Goal: Task Accomplishment & Management: Manage account settings

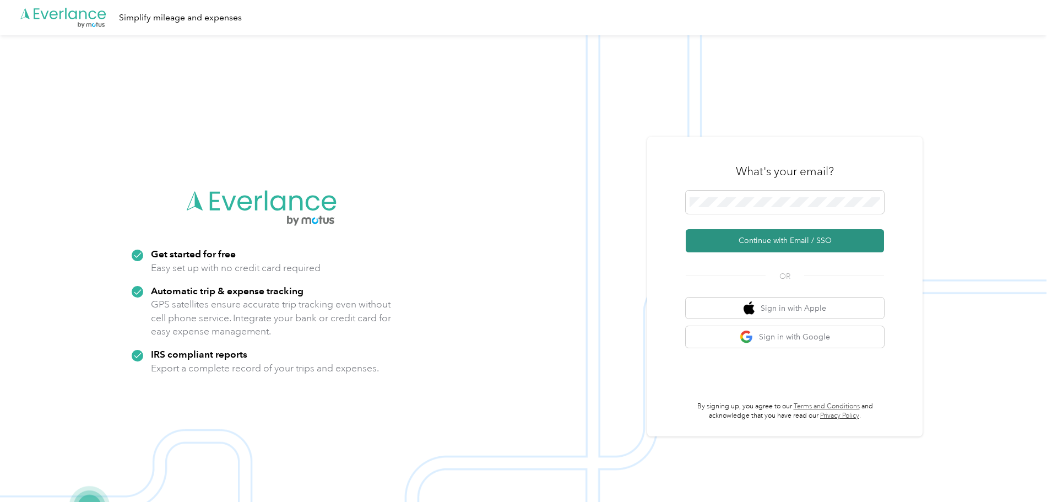
click at [745, 245] on button "Continue with Email / SSO" at bounding box center [785, 240] width 198 height 23
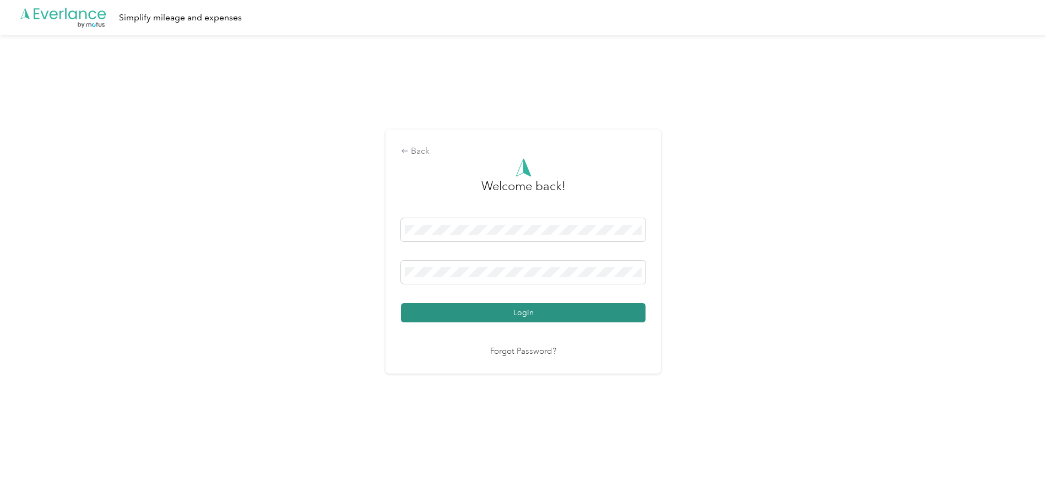
click at [524, 314] on button "Login" at bounding box center [523, 312] width 245 height 19
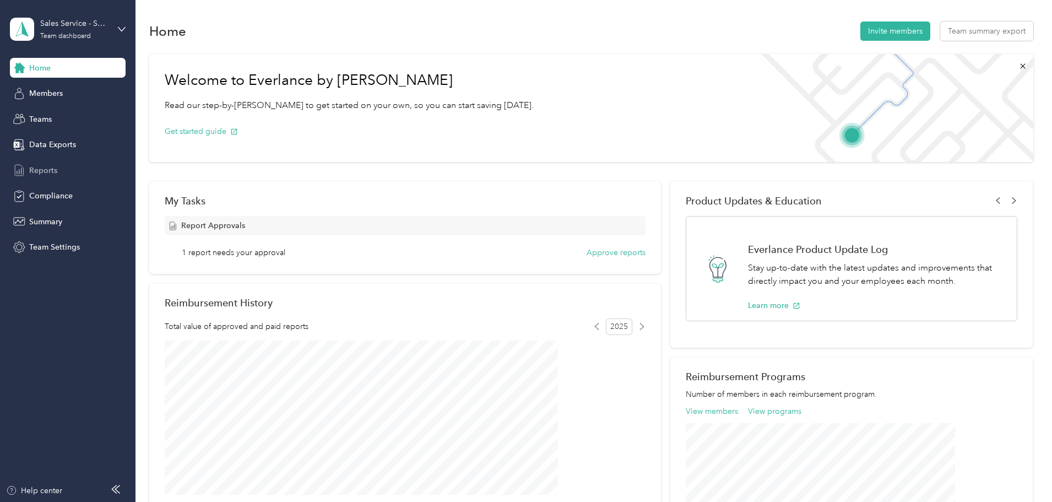
click at [51, 169] on span "Reports" at bounding box center [43, 171] width 28 height 12
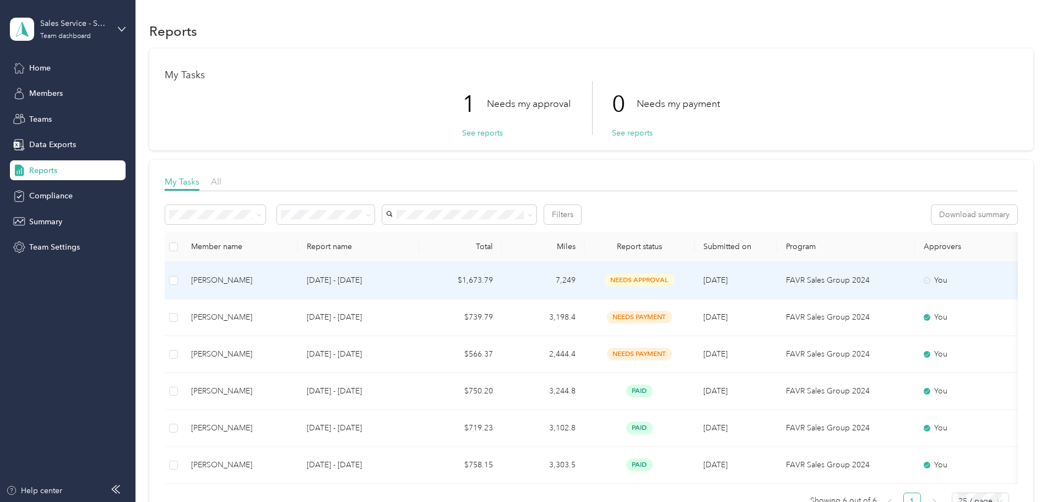
click at [502, 285] on td "$1,673.79" at bounding box center [460, 280] width 83 height 37
click at [289, 279] on div "[PERSON_NAME]" at bounding box center [240, 280] width 98 height 12
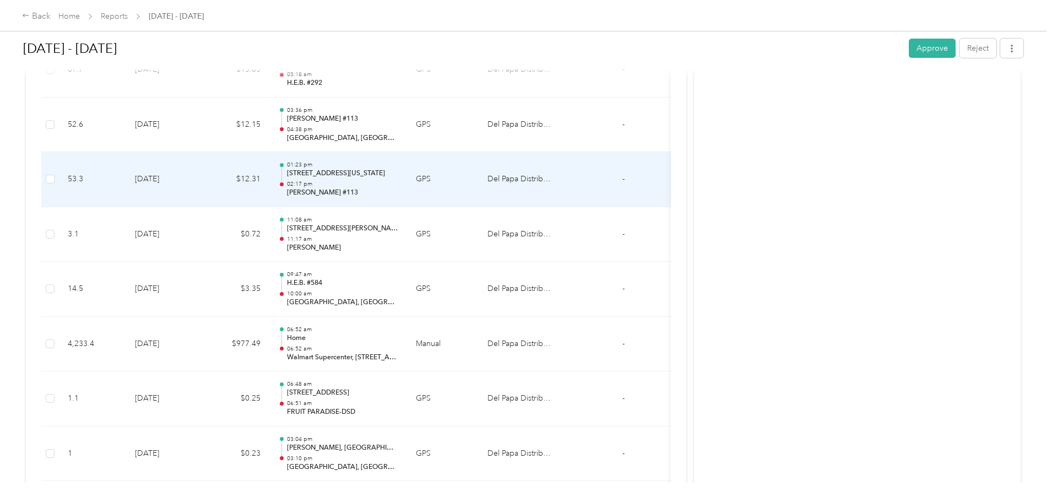
scroll to position [5354, 0]
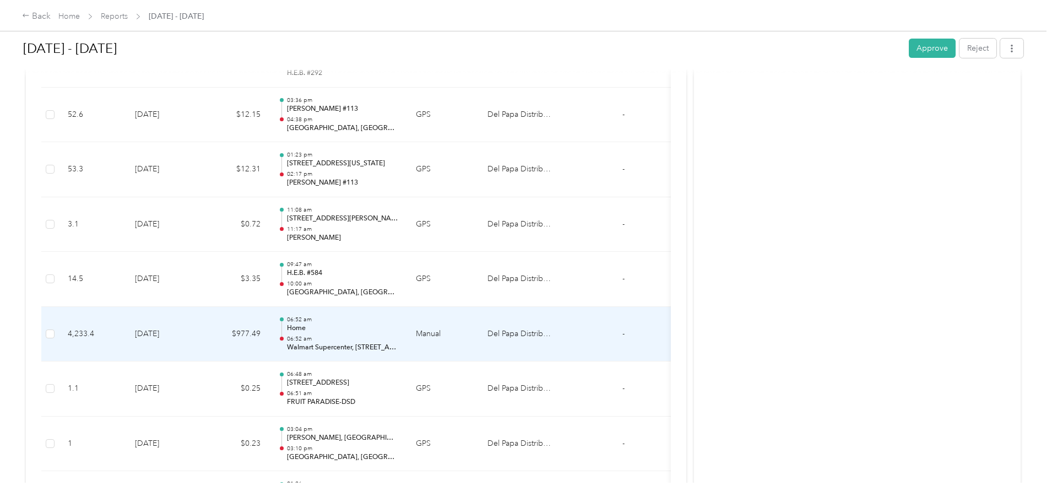
click at [398, 341] on p "06:52 am" at bounding box center [342, 339] width 111 height 8
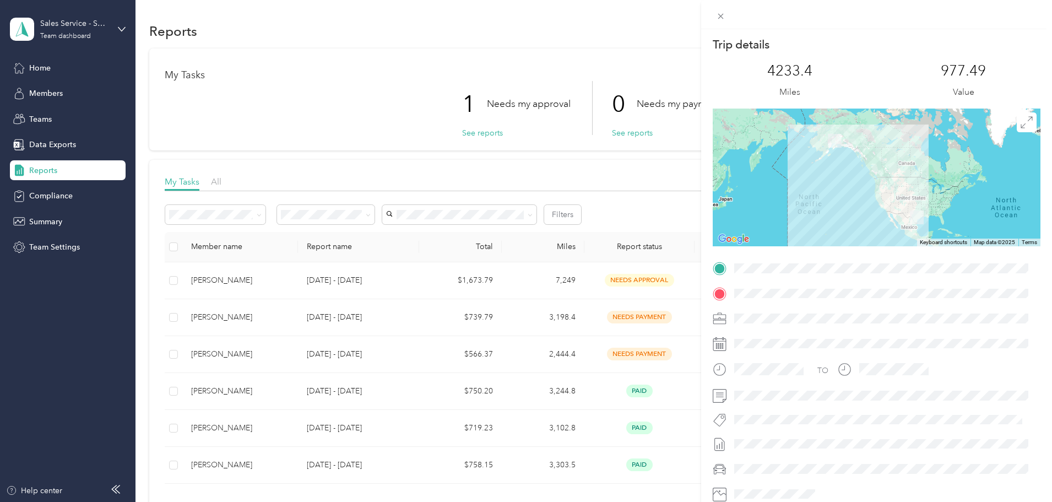
drag, startPoint x: 418, startPoint y: 487, endPoint x: 618, endPoint y: 463, distance: 201.4
click at [626, 461] on div "Trip details This trip cannot be edited because it is either under review, appr…" at bounding box center [526, 251] width 1052 height 502
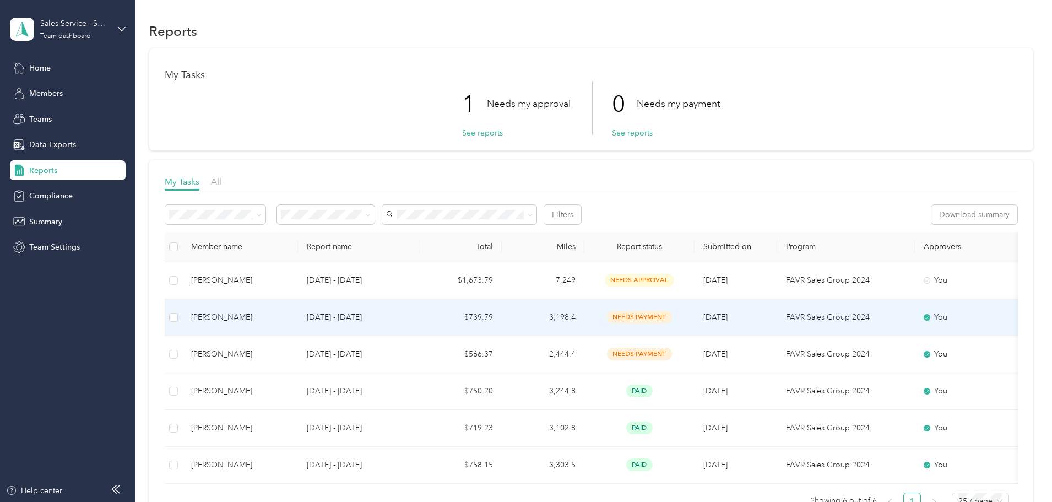
click at [417, 324] on td "[DATE] - [DATE]" at bounding box center [358, 317] width 121 height 37
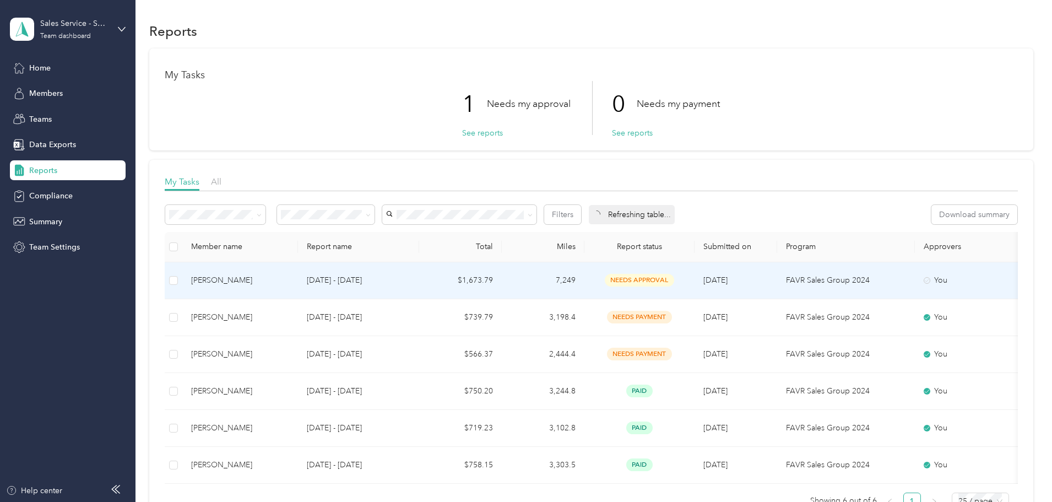
click at [285, 278] on div "[PERSON_NAME]" at bounding box center [240, 280] width 98 height 12
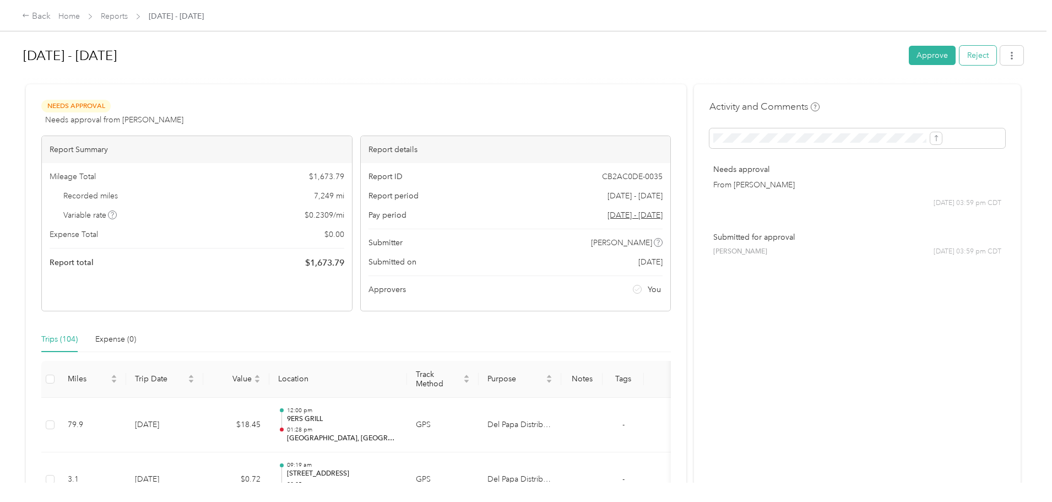
click at [960, 60] on button "Reject" at bounding box center [978, 55] width 37 height 19
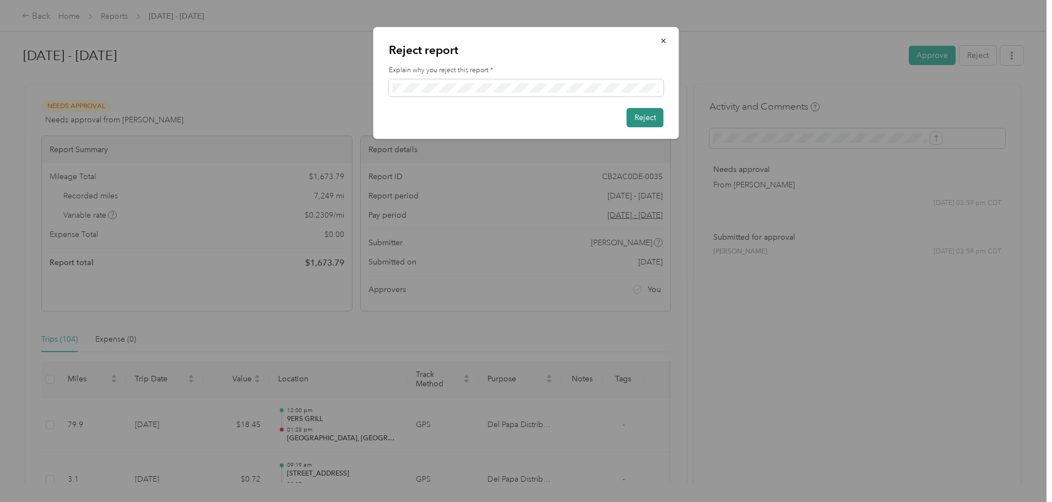
click at [650, 123] on button "Reject" at bounding box center [645, 117] width 37 height 19
